Goal: Information Seeking & Learning: Learn about a topic

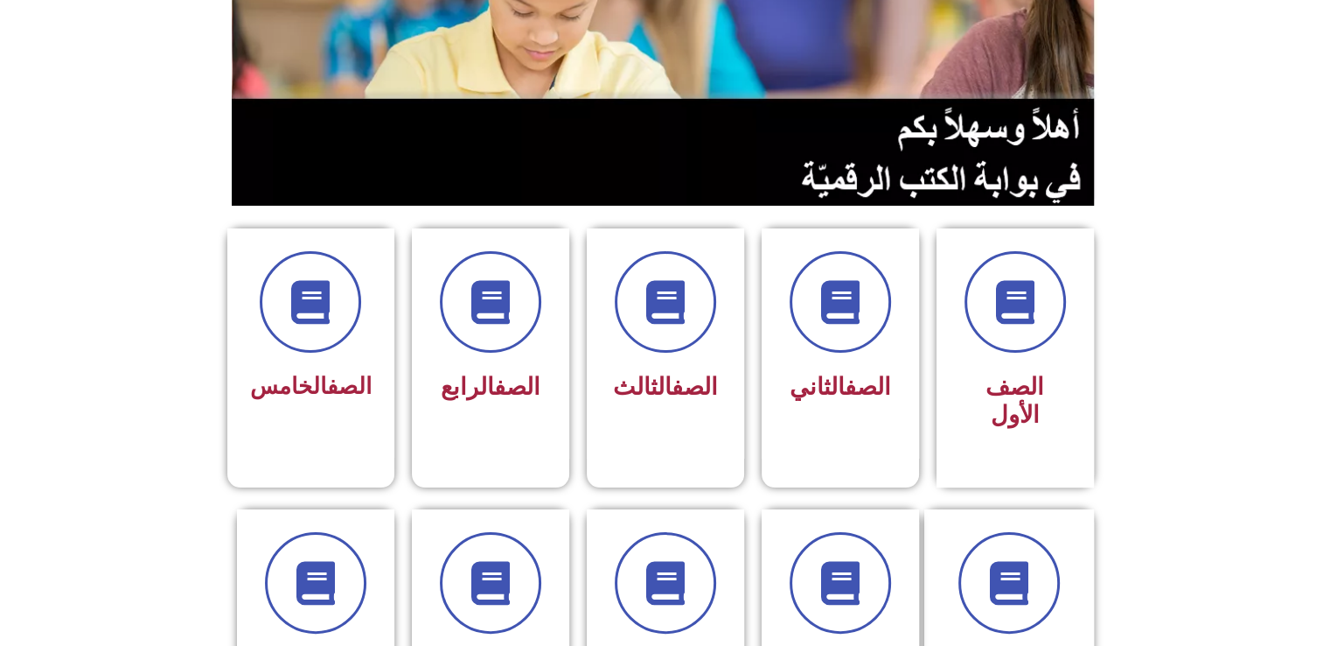
scroll to position [280, 0]
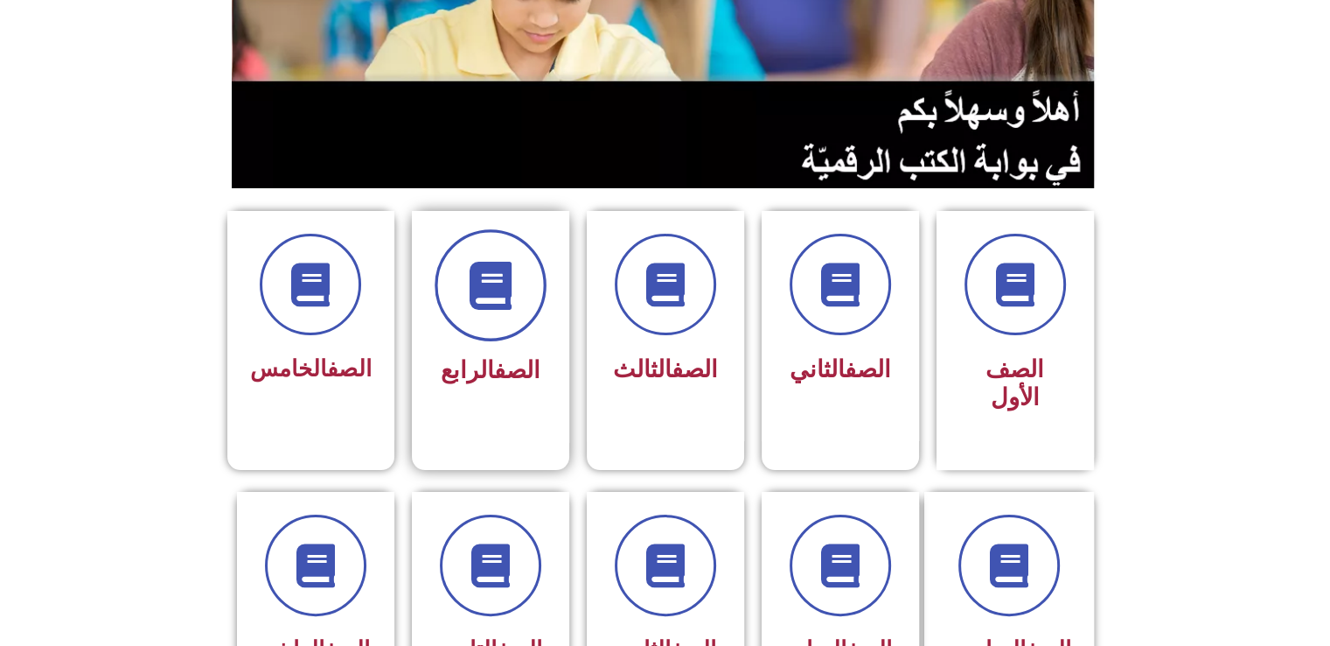
click at [479, 275] on icon at bounding box center [490, 286] width 48 height 48
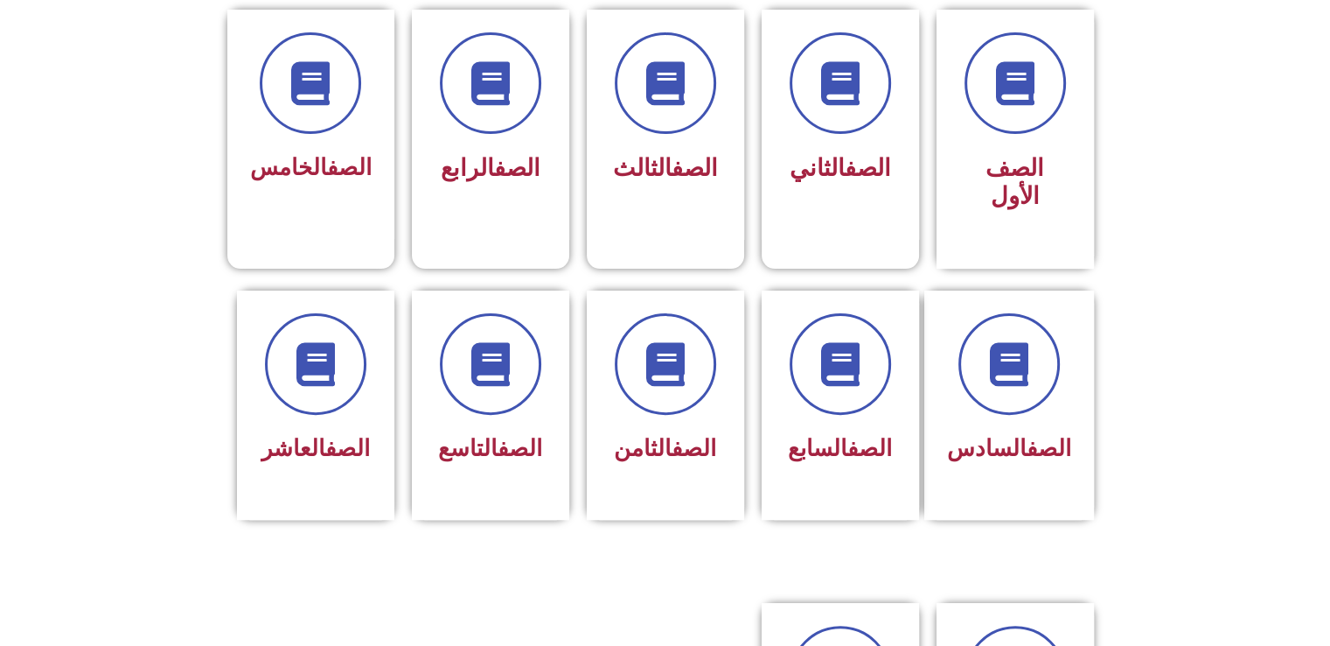
scroll to position [514, 0]
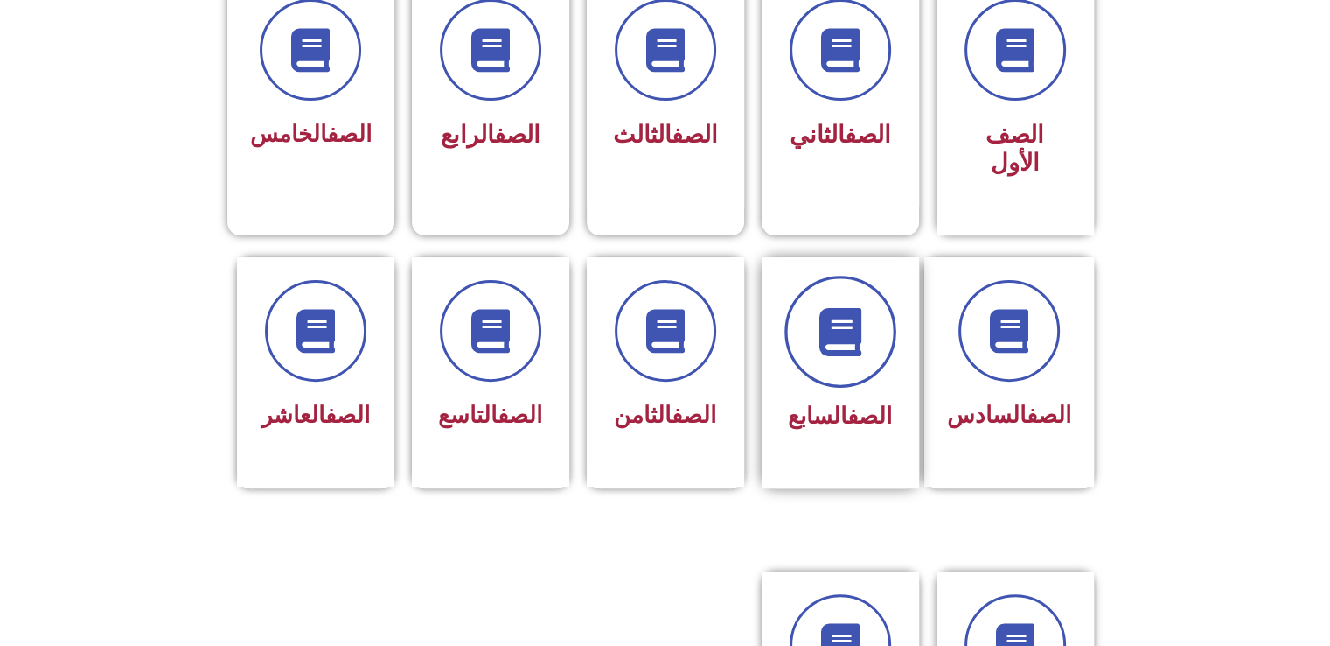
click at [830, 331] on span at bounding box center [841, 332] width 112 height 112
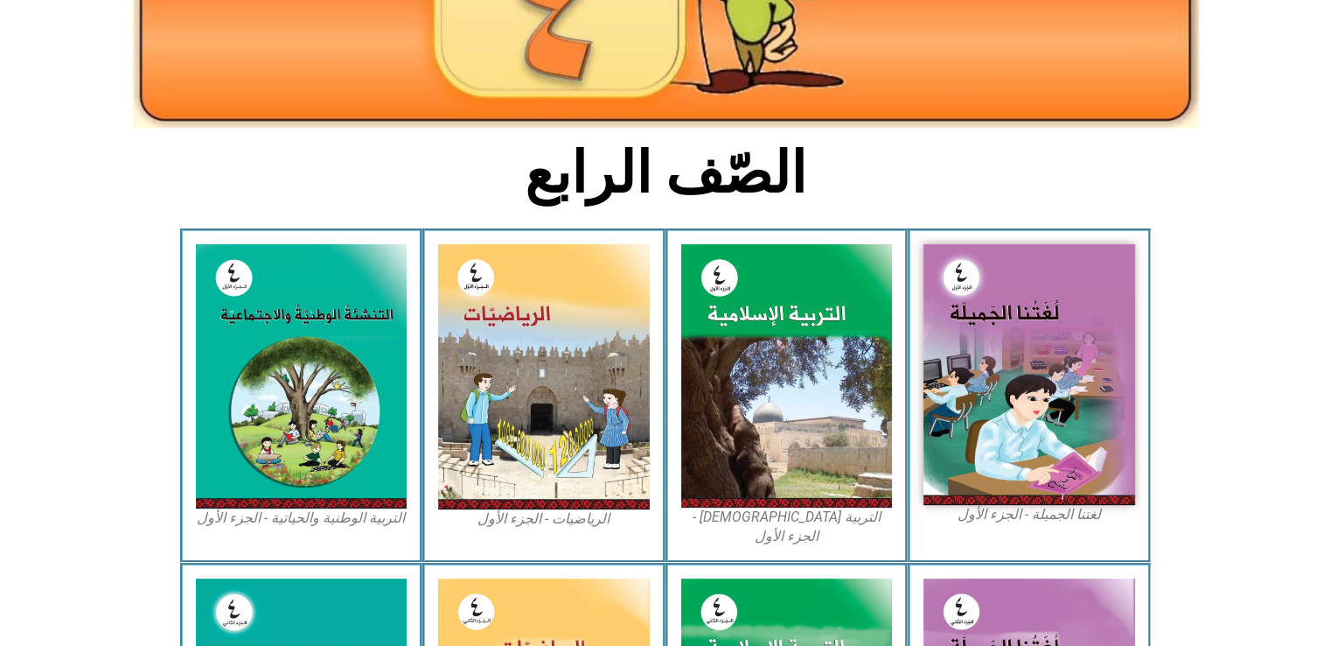
scroll to position [318, 0]
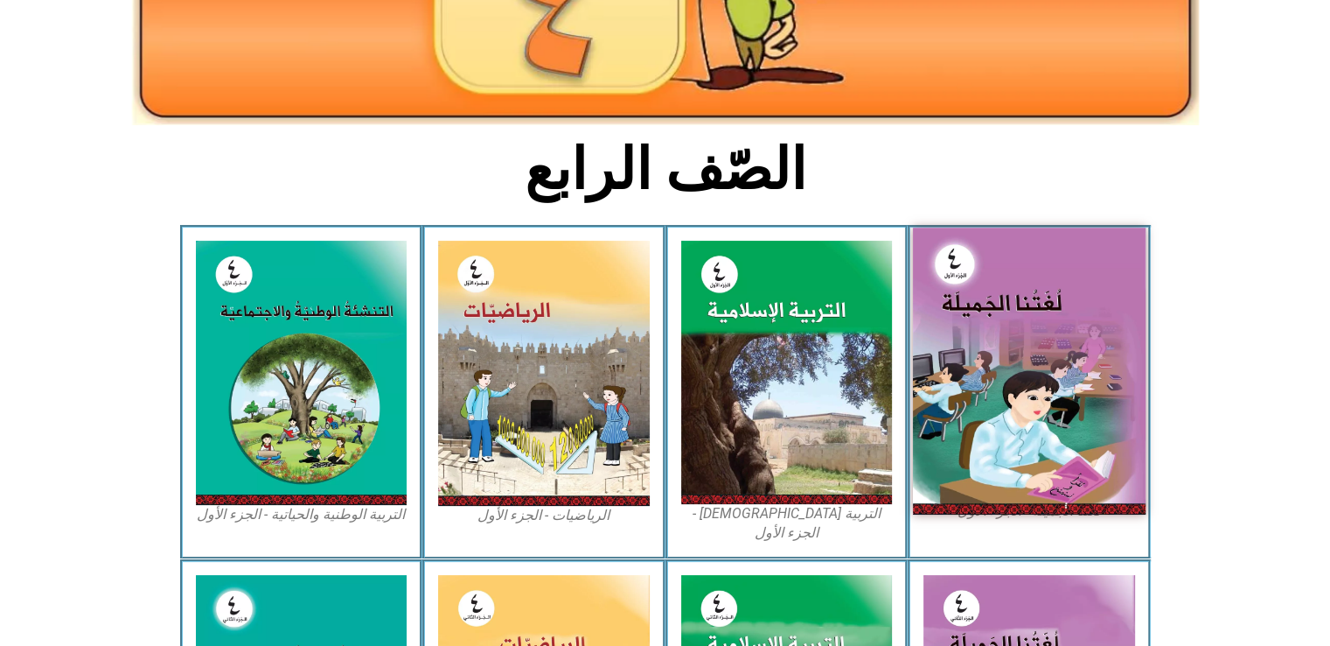
click at [1029, 355] on img at bounding box center [1029, 370] width 233 height 286
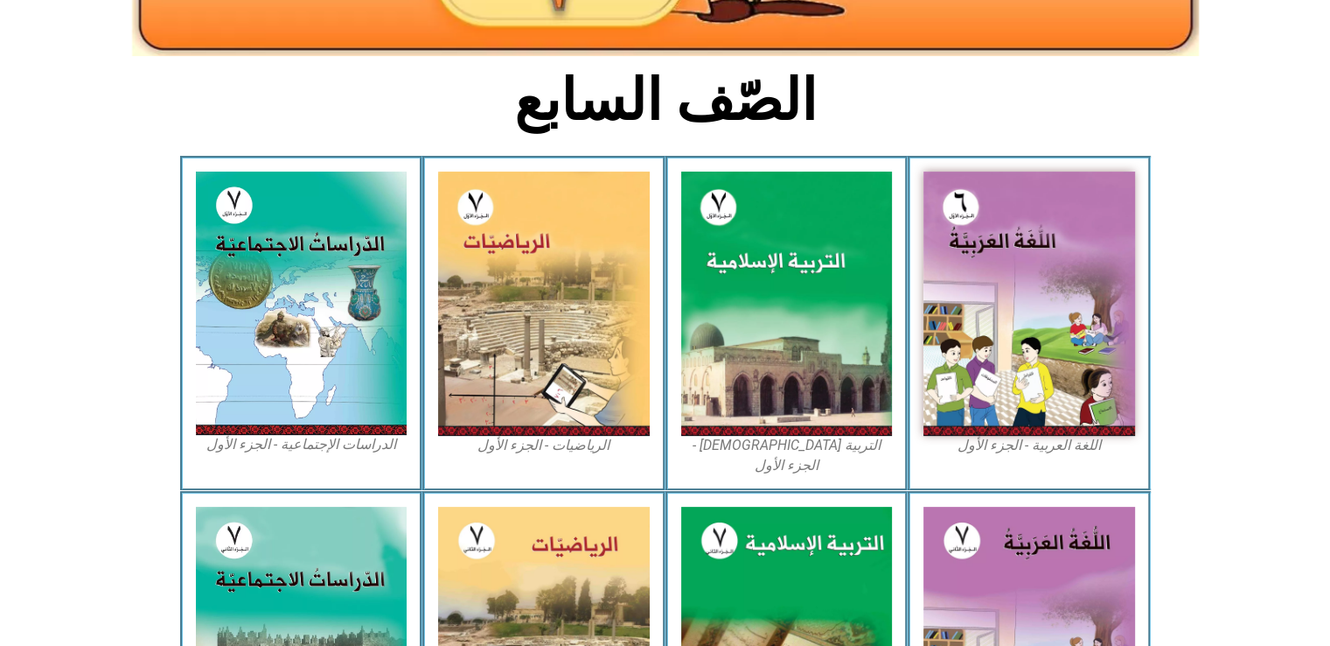
scroll to position [389, 0]
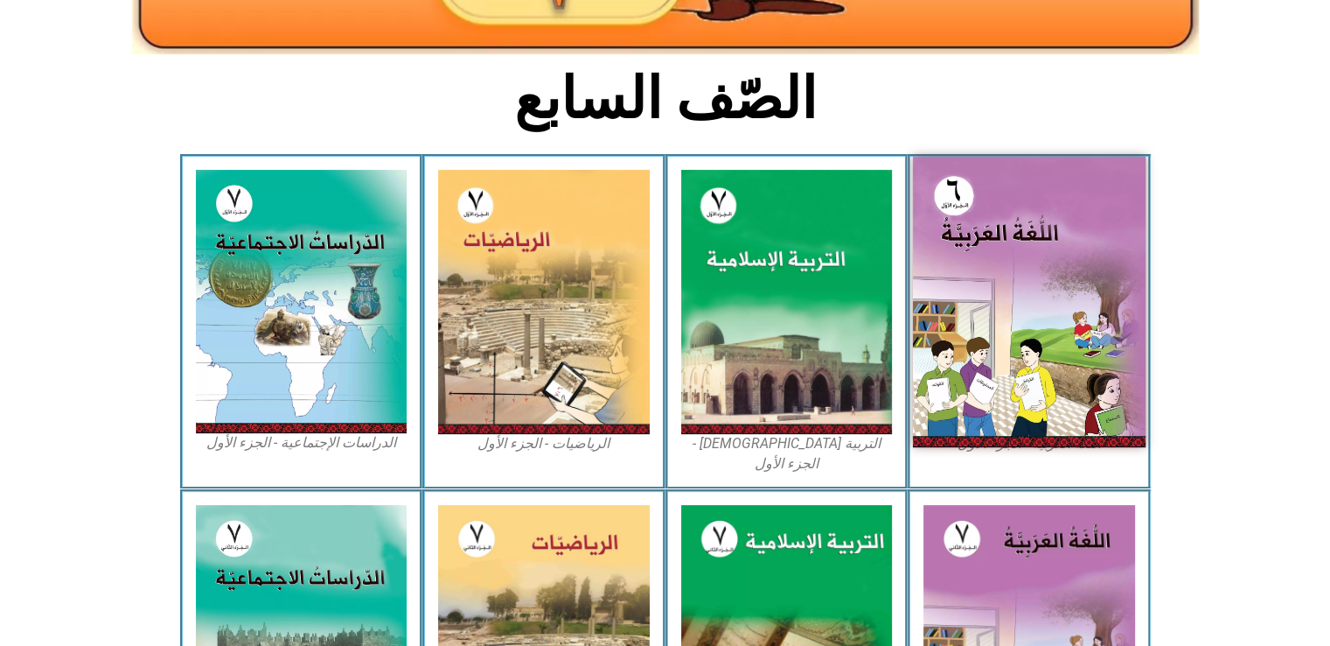
click at [1036, 296] on img at bounding box center [1029, 302] width 233 height 290
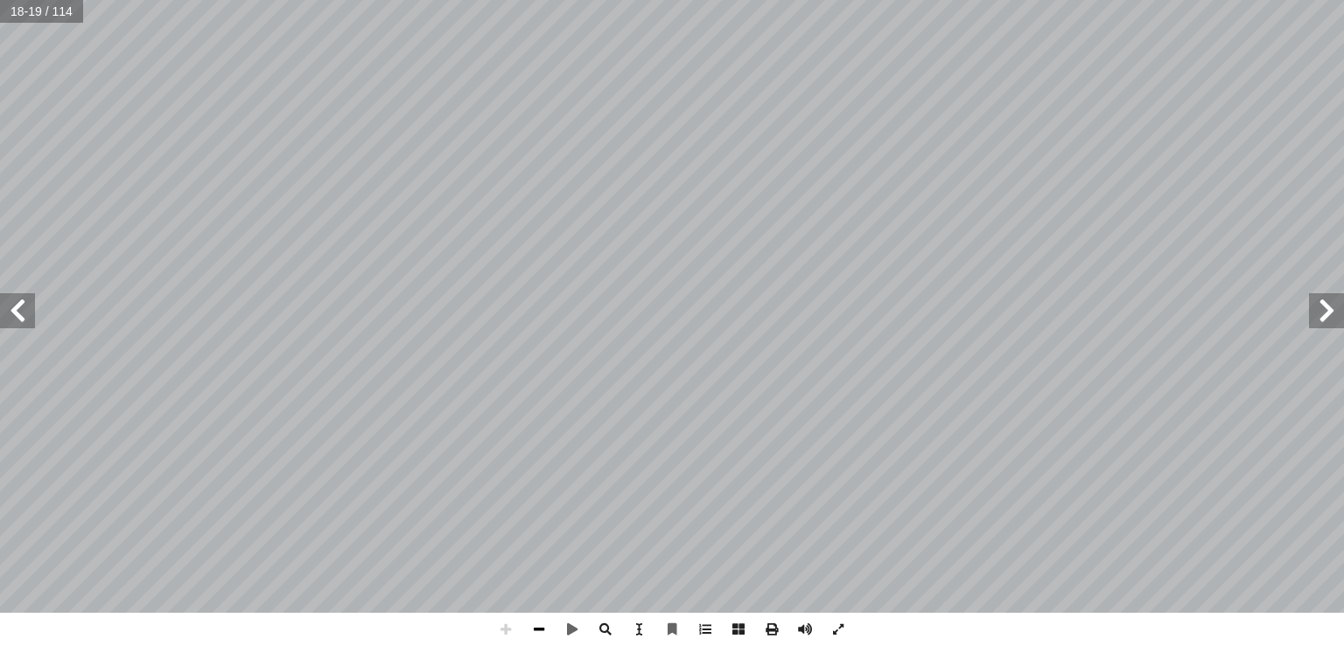
click at [544, 626] on span at bounding box center [538, 628] width 33 height 33
click at [840, 634] on span at bounding box center [837, 628] width 33 height 33
drag, startPoint x: 723, startPoint y: 631, endPoint x: 736, endPoint y: 634, distance: 13.6
click at [723, 631] on span at bounding box center [738, 628] width 33 height 33
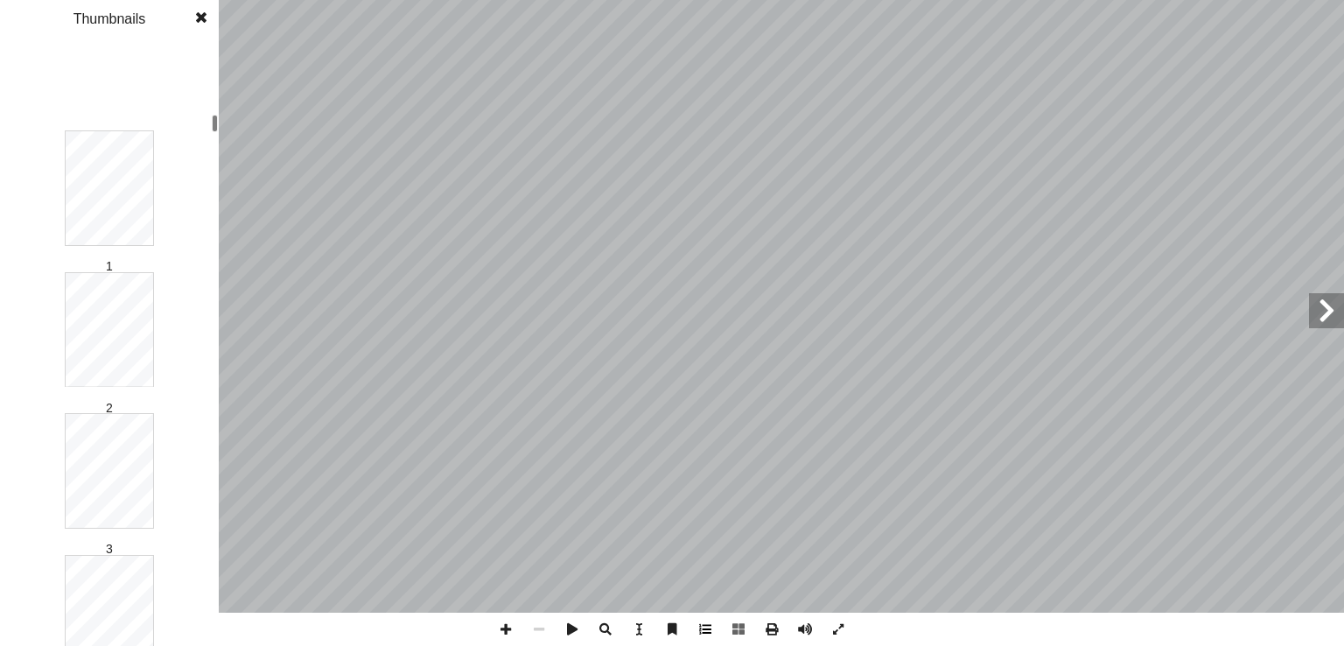
click at [707, 630] on span at bounding box center [704, 628] width 33 height 33
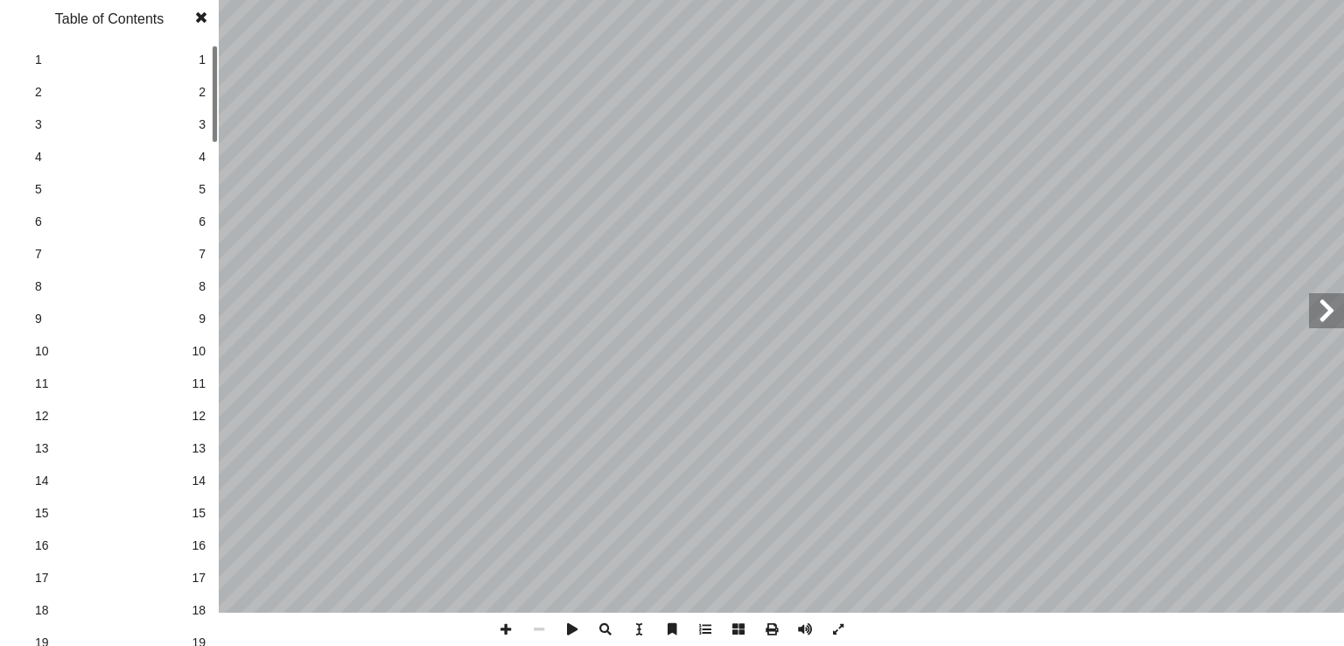
click at [707, 630] on span at bounding box center [704, 628] width 33 height 33
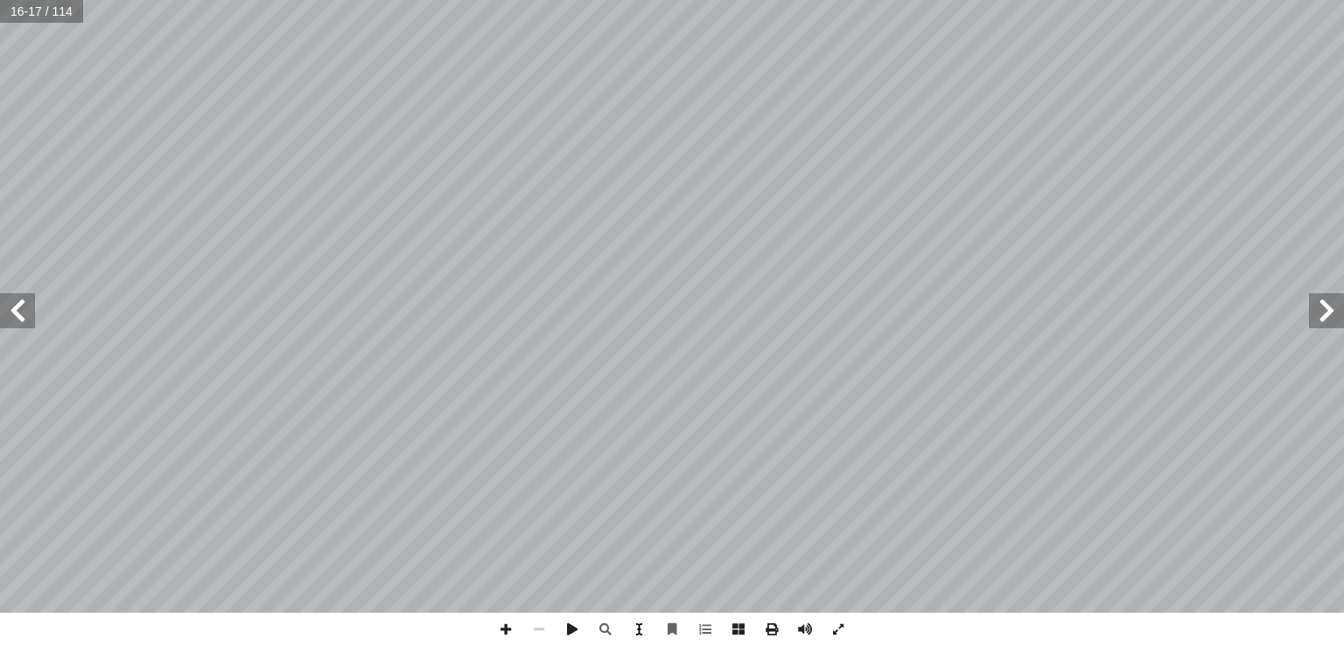
click at [640, 619] on span at bounding box center [638, 628] width 33 height 33
click at [633, 633] on span at bounding box center [638, 628] width 33 height 33
